Goal: Use online tool/utility: Utilize a website feature to perform a specific function

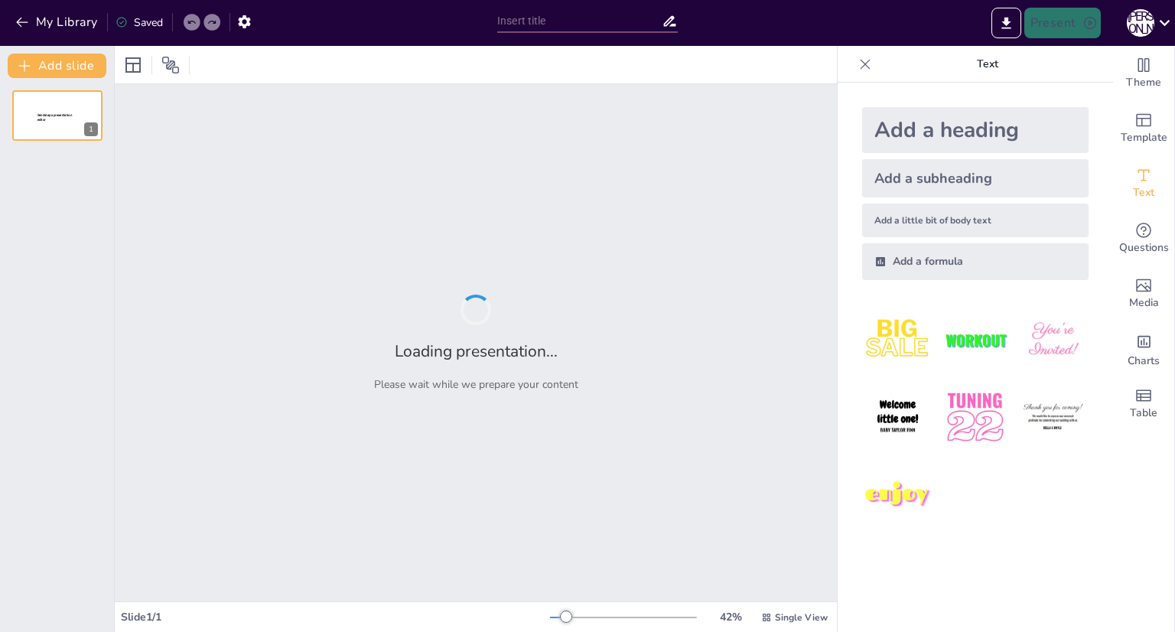
type input "Значення та місце організаційної психології в системі «наука – практика»"
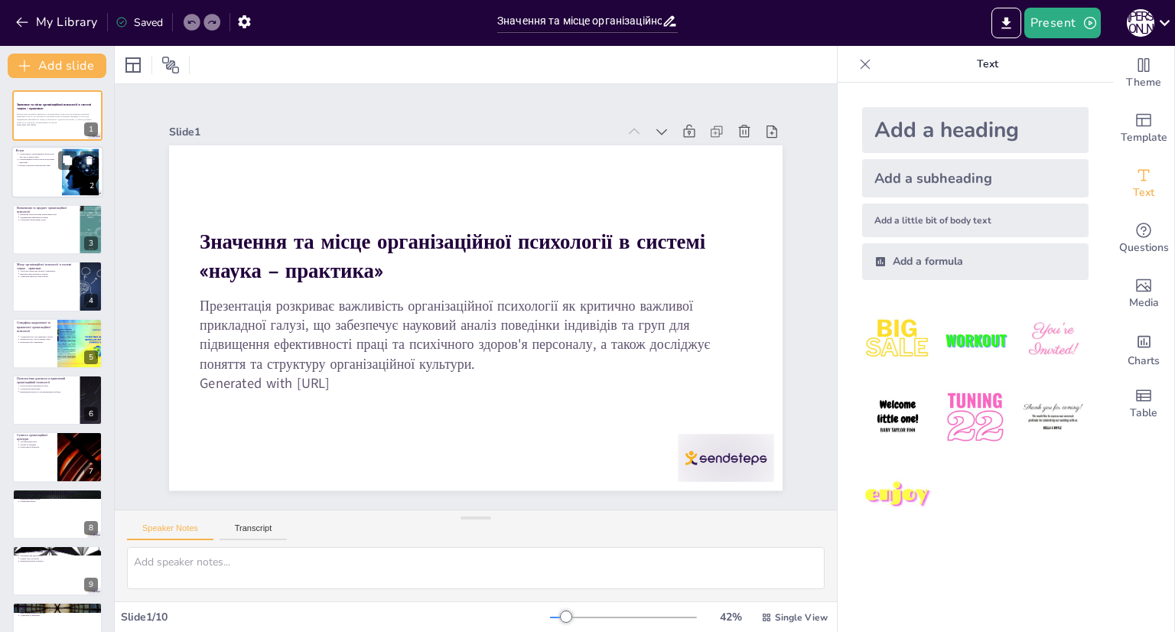
click at [65, 170] on div at bounding box center [80, 172] width 62 height 47
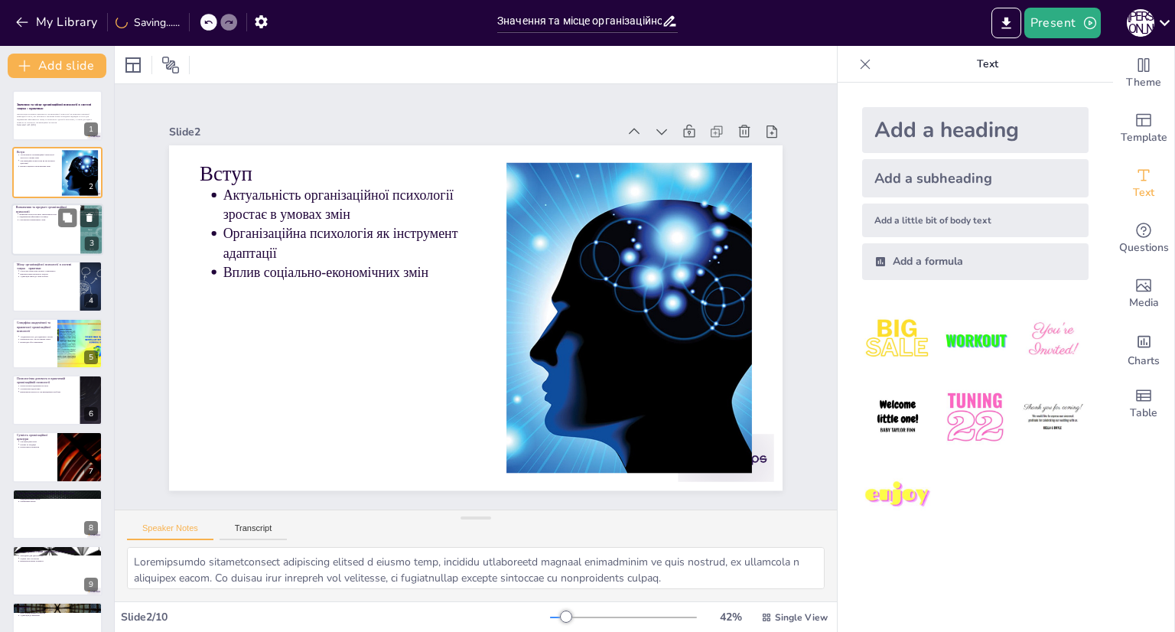
click at [64, 237] on div at bounding box center [57, 229] width 92 height 52
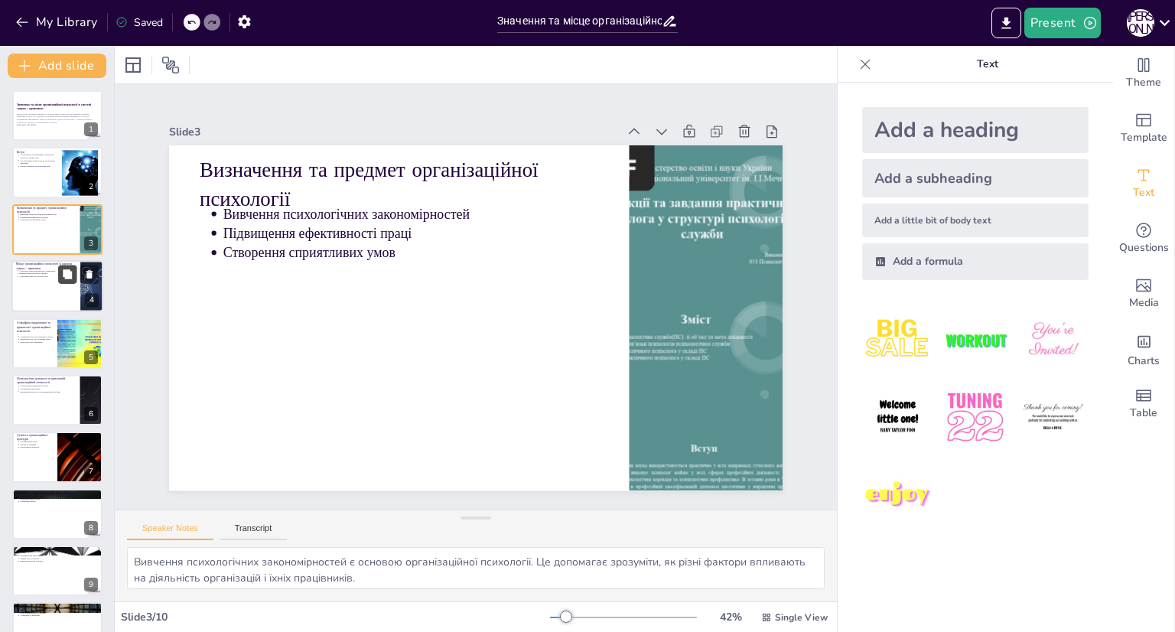
click at [59, 275] on button at bounding box center [67, 274] width 18 height 18
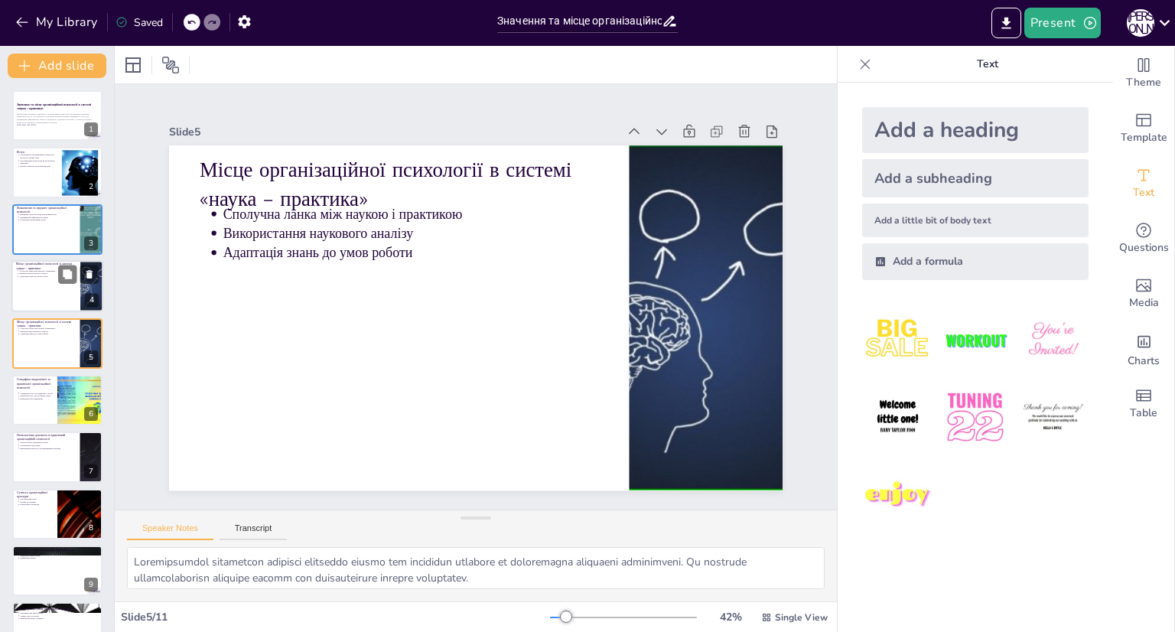
click at [52, 289] on div at bounding box center [57, 286] width 92 height 52
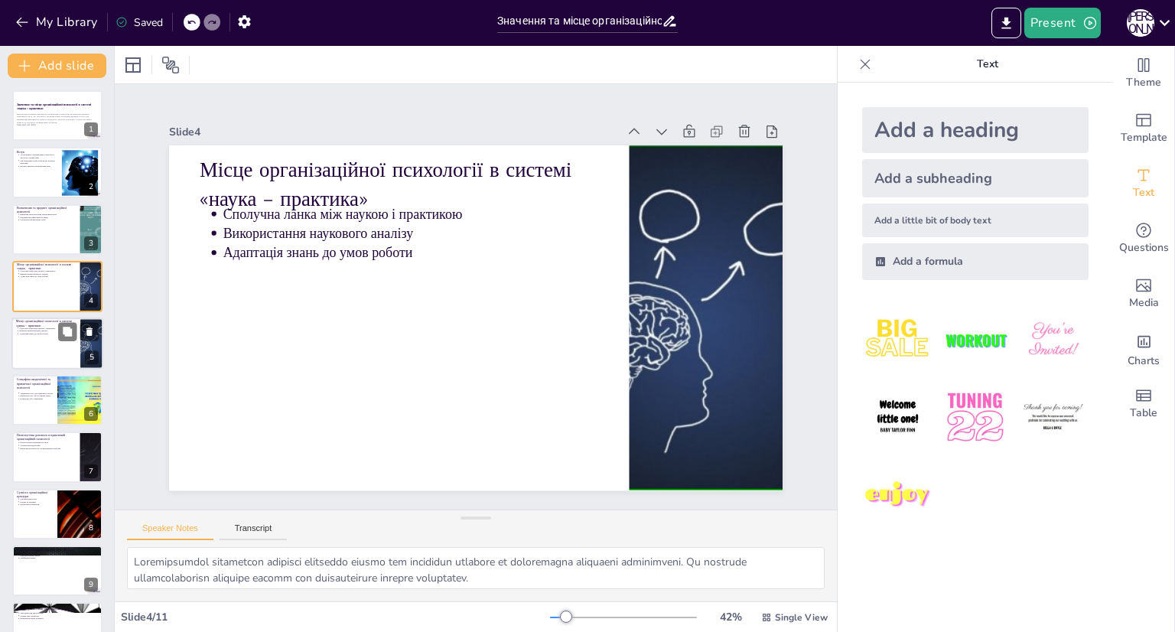
click at [52, 332] on p "Адаптація знань до умов роботи" at bounding box center [47, 333] width 57 height 3
click at [46, 385] on p "Специфіка академічної та практичної організаційної психології" at bounding box center [34, 383] width 37 height 13
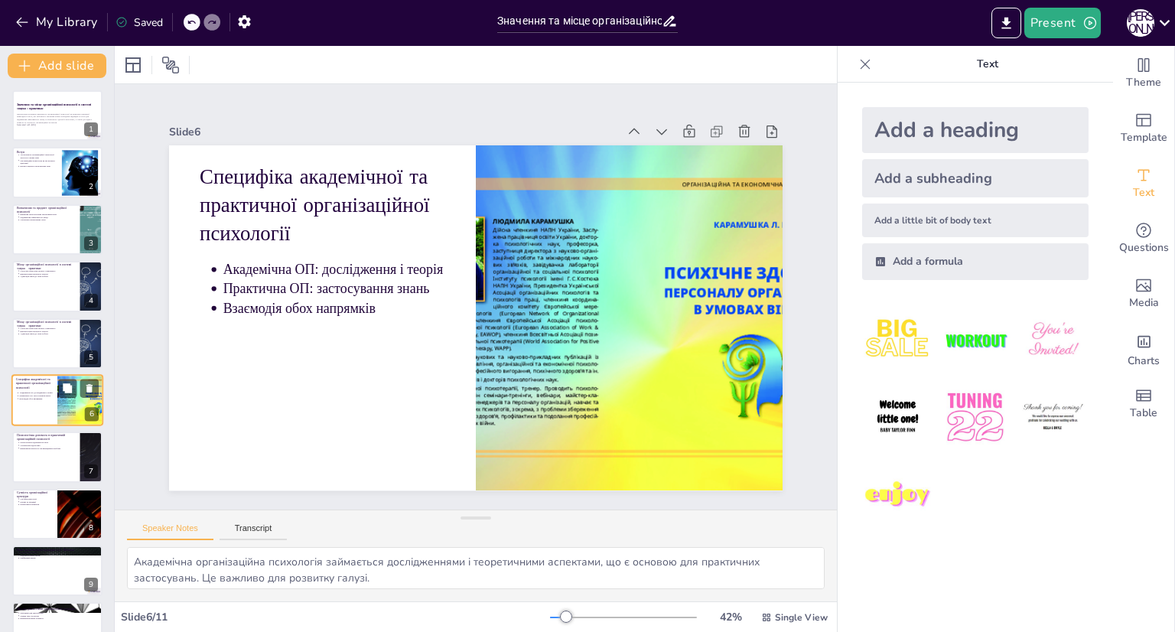
scroll to position [45, 0]
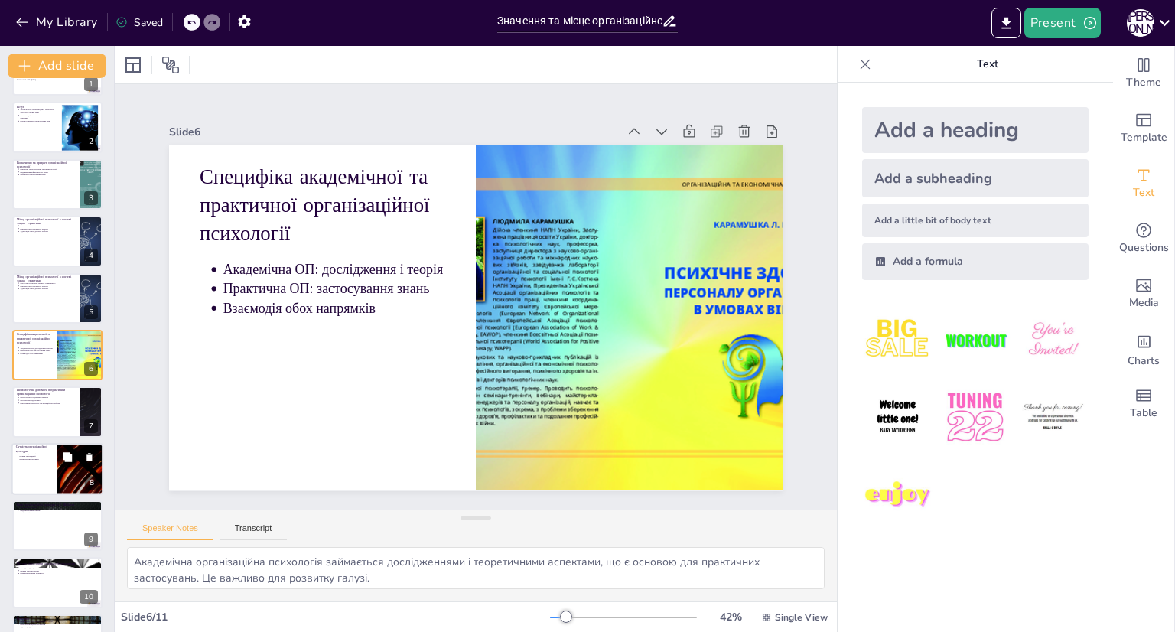
click at [44, 457] on p "Конкурентні переваги" at bounding box center [36, 458] width 34 height 3
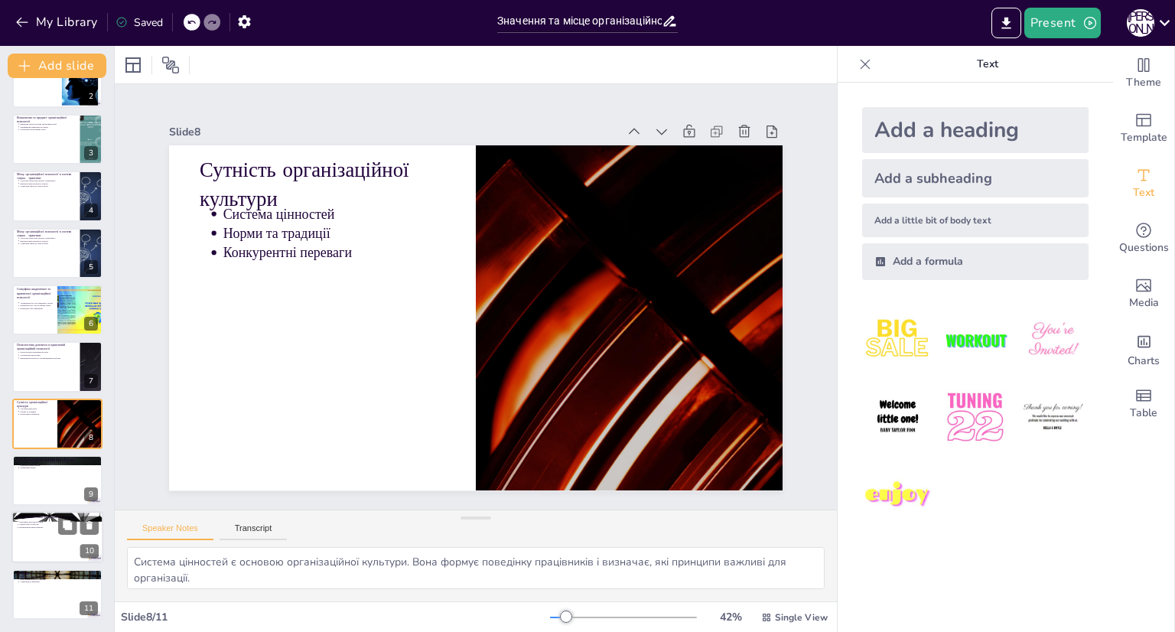
click at [46, 523] on p "Оцінка типу культури" at bounding box center [59, 524] width 80 height 3
type textarea "Методики для діагностики організаційної культури є важливими інструментами для …"
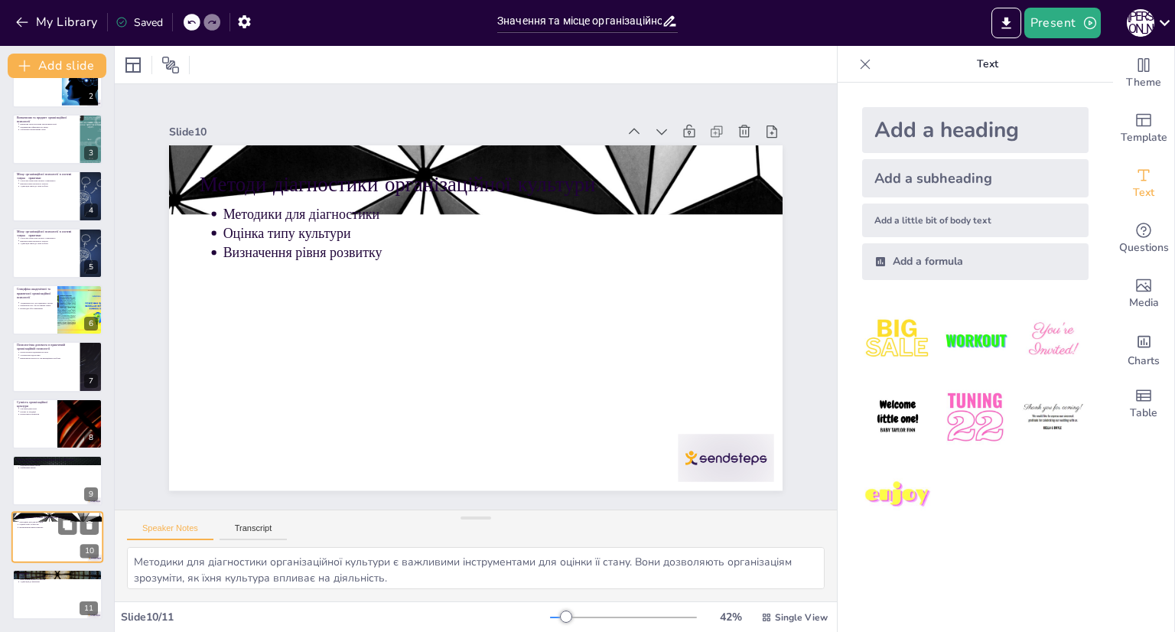
scroll to position [0, 0]
